Goal: Find specific page/section: Find specific page/section

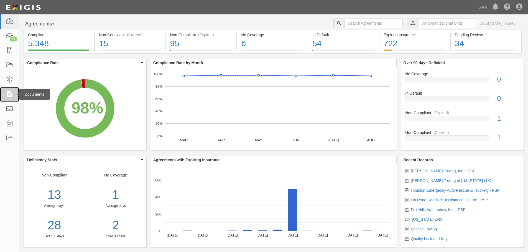
drag, startPoint x: 0, startPoint y: 0, endPoint x: 10, endPoint y: 95, distance: 95.2
click at [10, 95] on icon at bounding box center [10, 94] width 8 height 6
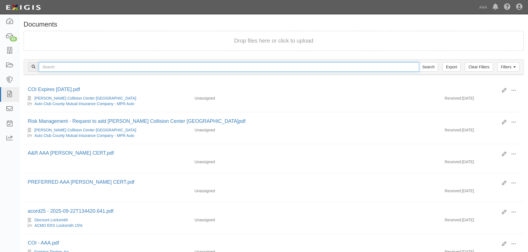
click at [83, 67] on input "text" at bounding box center [229, 66] width 380 height 9
type input "am pm towing"
click at [419, 62] on input "Search" at bounding box center [428, 66] width 19 height 9
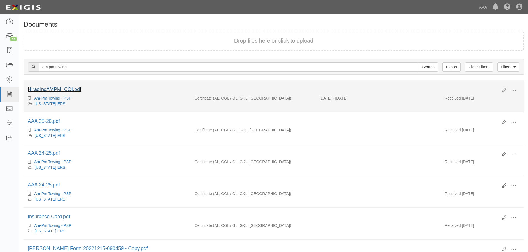
click at [48, 90] on link "HiradIncAMPM_COI.pdf" at bounding box center [54, 90] width 53 height 6
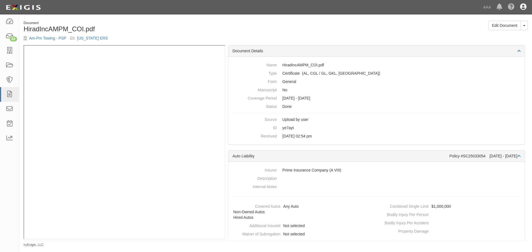
click at [523, 6] on icon at bounding box center [523, 7] width 6 height 7
drag, startPoint x: 498, startPoint y: 33, endPoint x: 500, endPoint y: 27, distance: 6.1
click at [498, 33] on link "Sign Out" at bounding box center [507, 32] width 44 height 11
